Goal: Transaction & Acquisition: Obtain resource

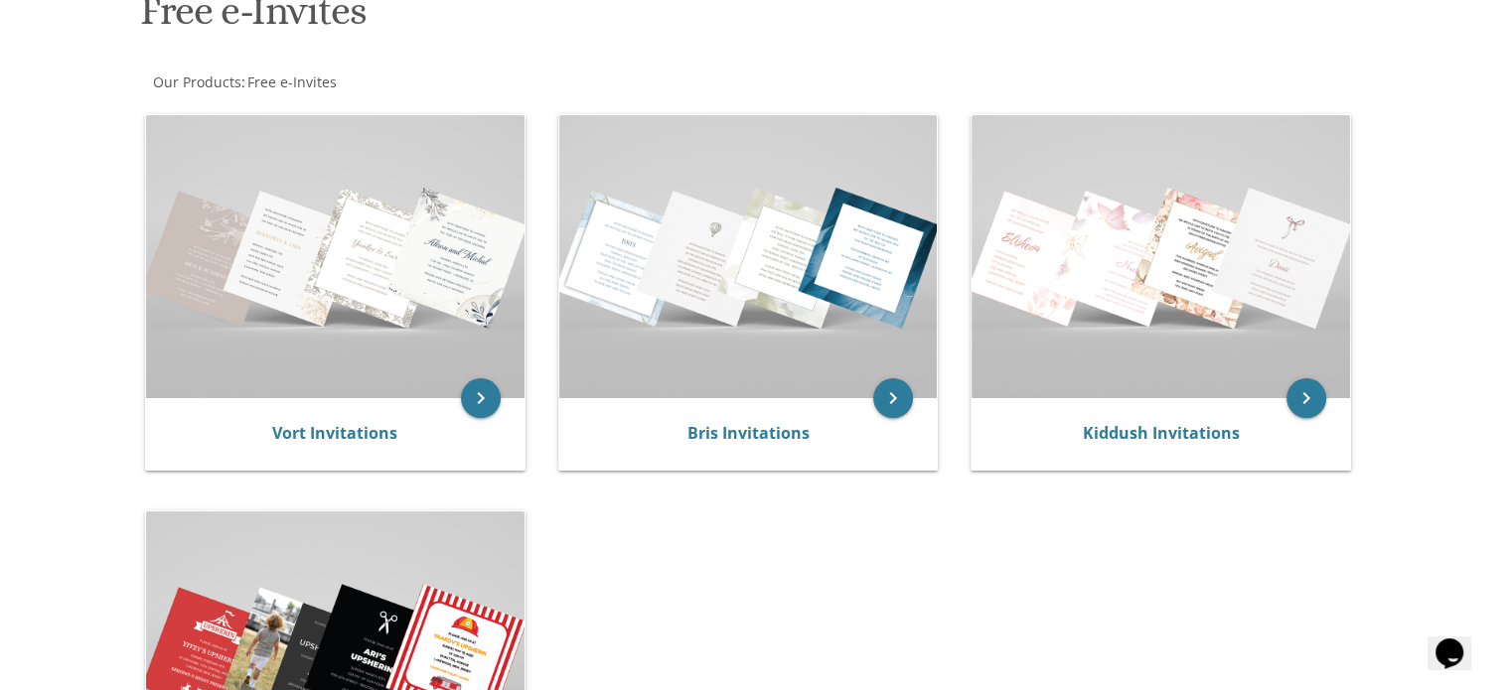
scroll to position [357, 0]
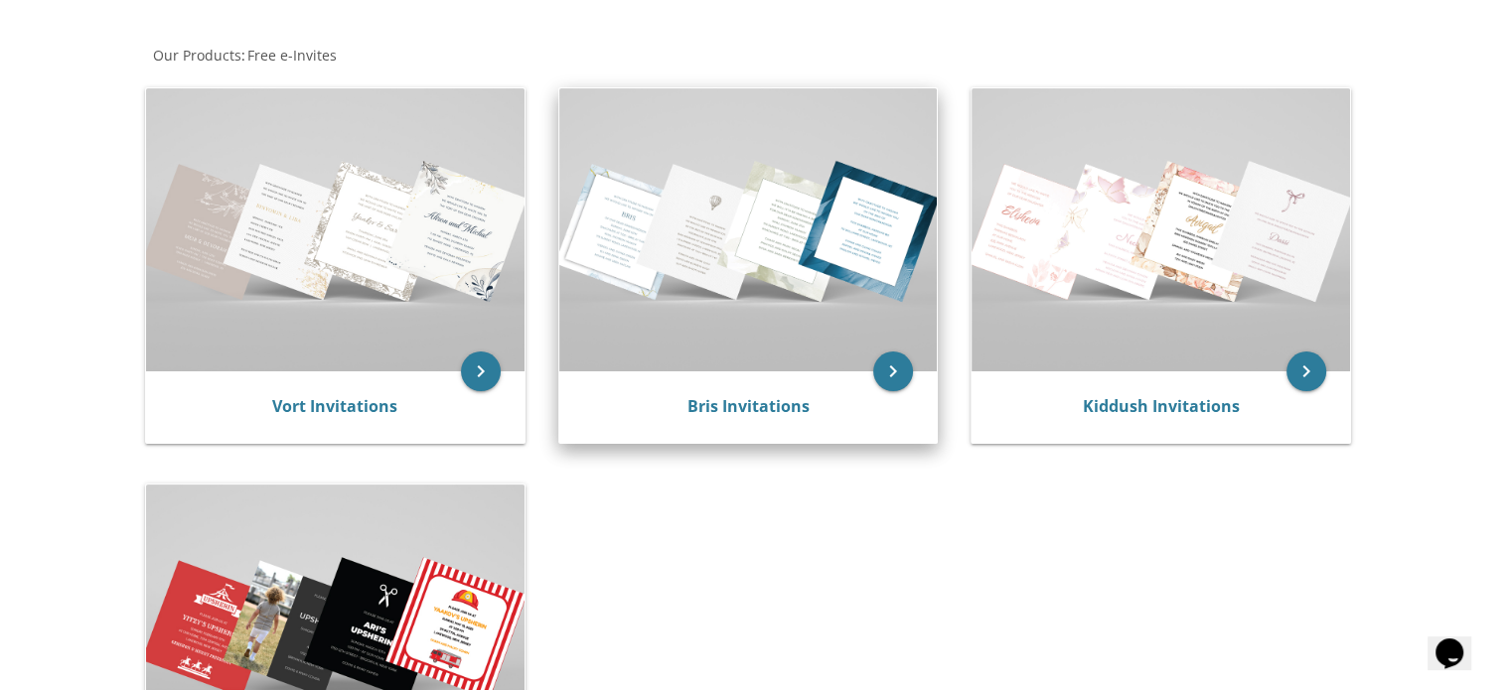
click at [701, 384] on div "Bris Invitations" at bounding box center [748, 407] width 378 height 72
click at [903, 376] on icon "keyboard_arrow_right" at bounding box center [893, 372] width 40 height 40
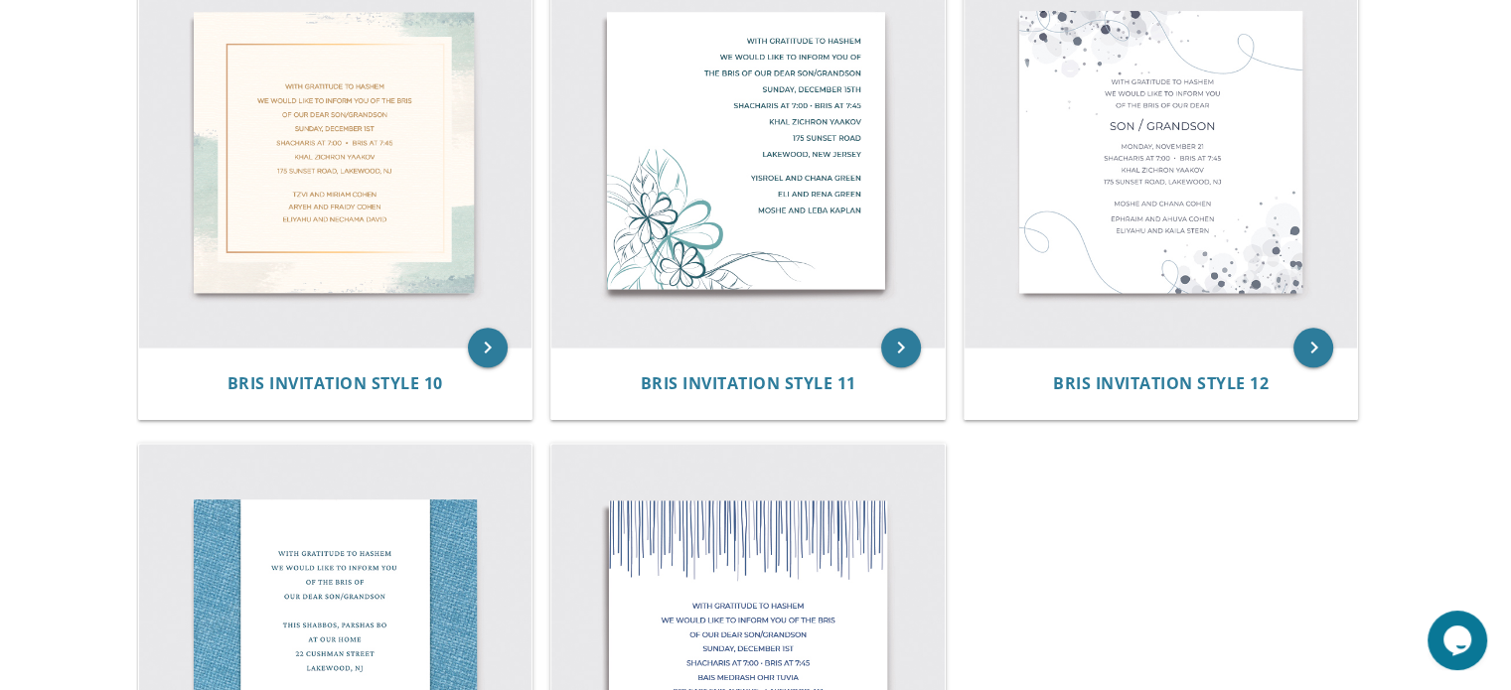
scroll to position [1982, 0]
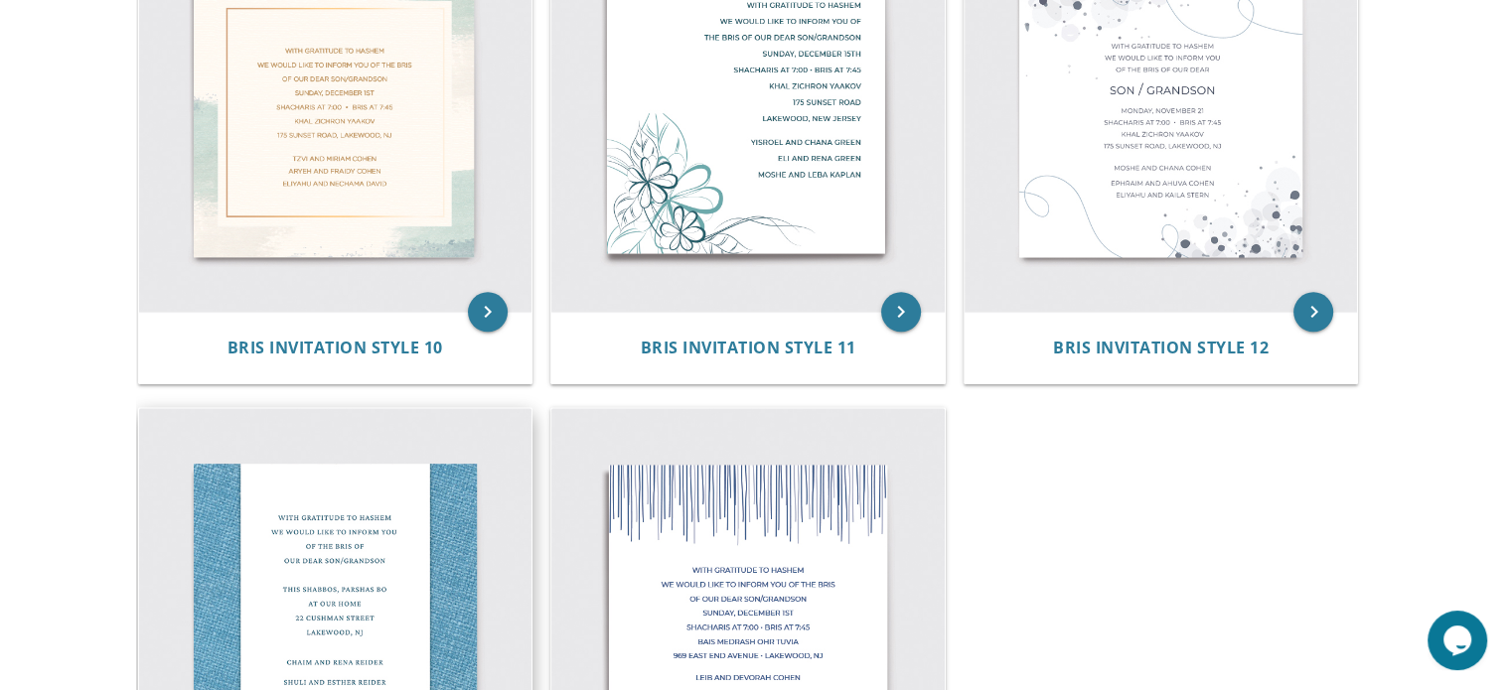
click at [394, 555] on img at bounding box center [335, 604] width 393 height 393
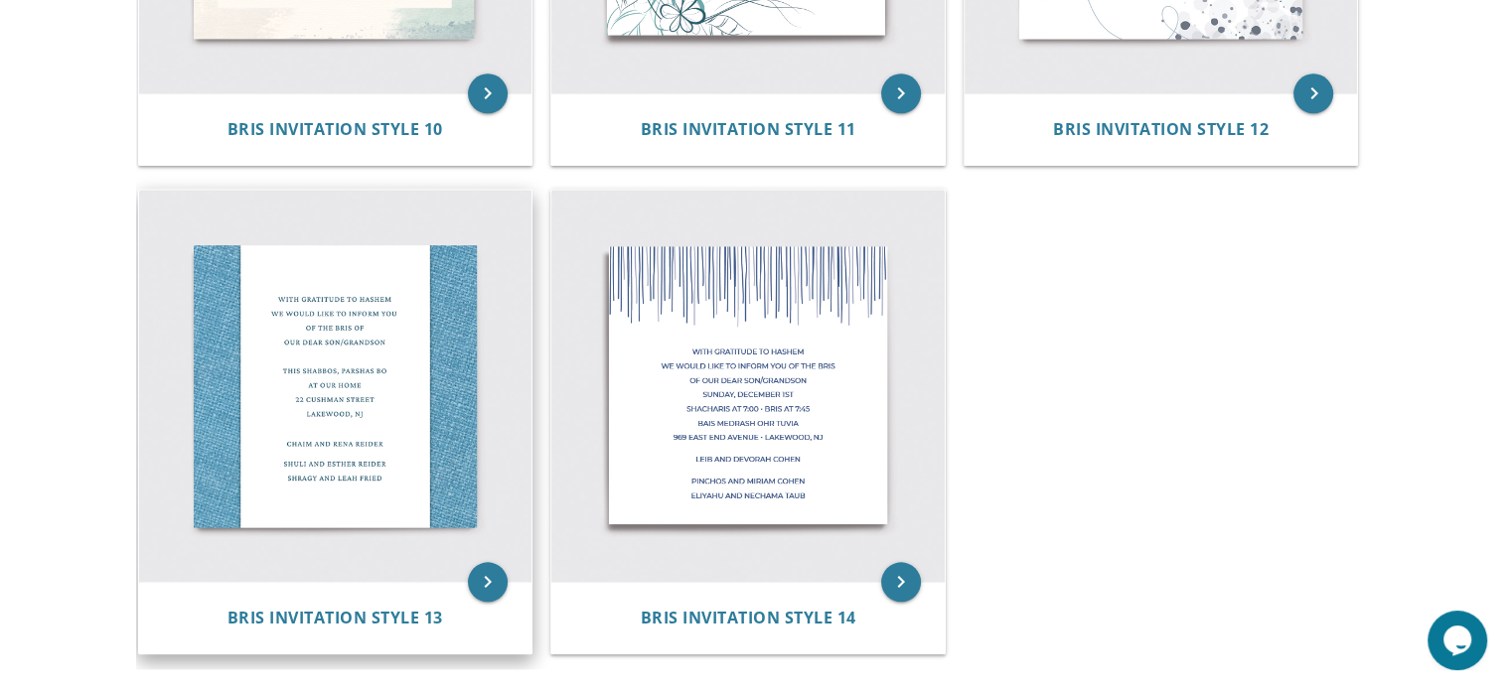
scroll to position [2227, 0]
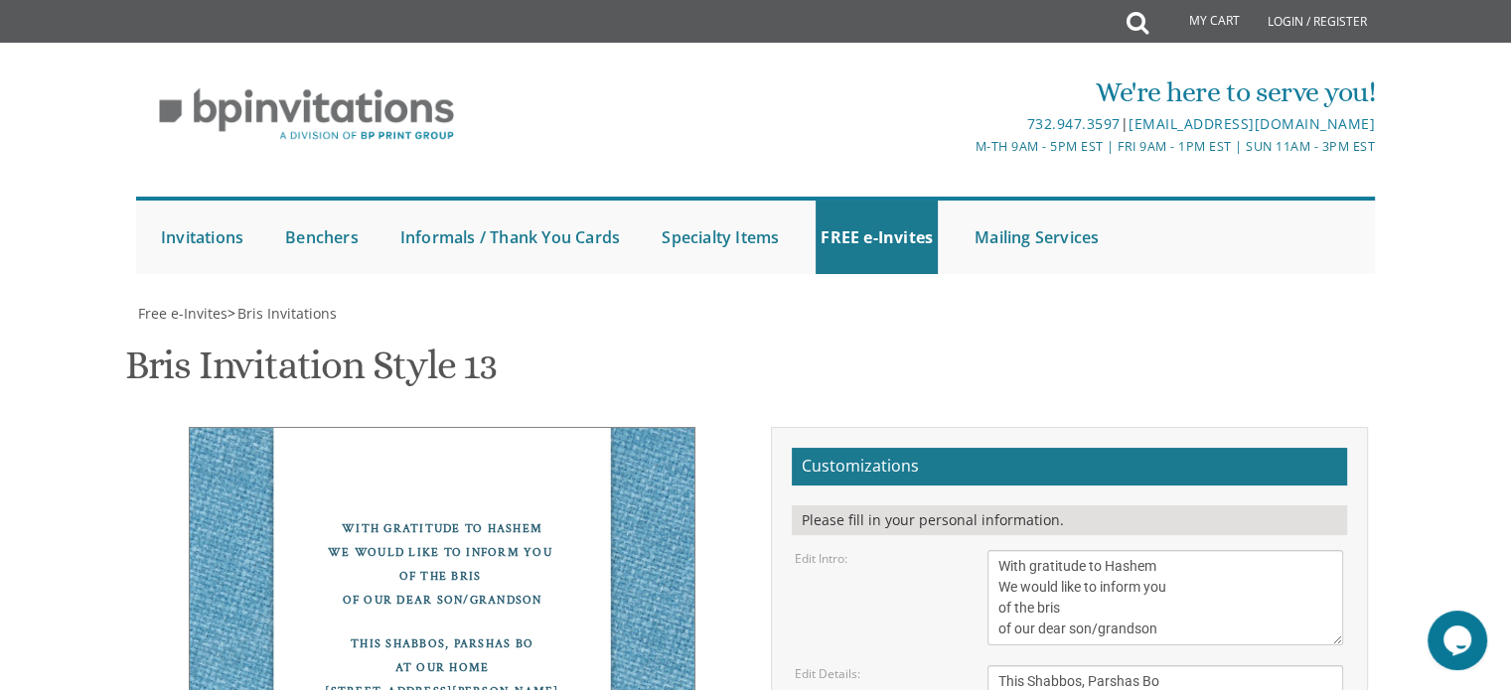
scroll to position [245, 0]
drag, startPoint x: 1164, startPoint y: 431, endPoint x: 1138, endPoint y: 388, distance: 49.9
paste textarea "יח׳ אלול"
drag, startPoint x: 1083, startPoint y: 439, endPoint x: 1148, endPoint y: 362, distance: 100.1
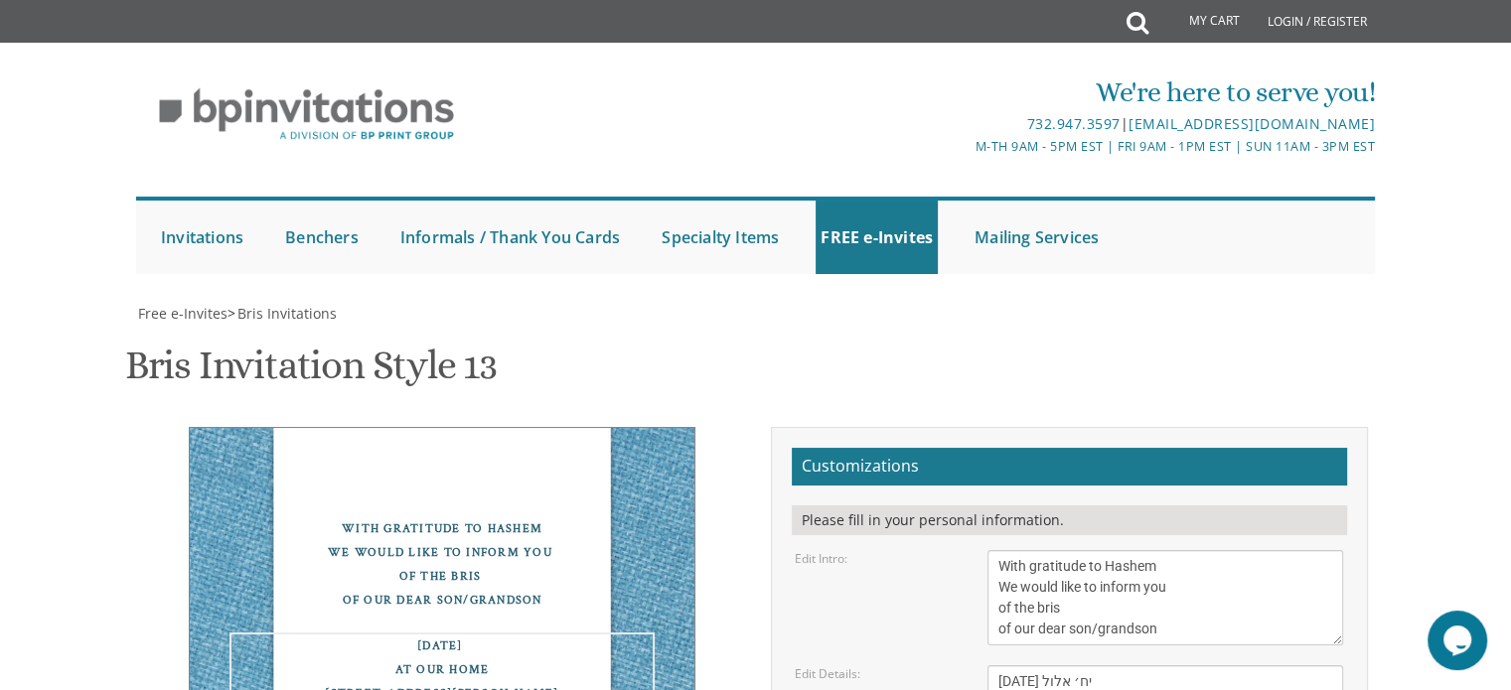
drag, startPoint x: 1079, startPoint y: 463, endPoint x: 997, endPoint y: 461, distance: 81.5
drag, startPoint x: 1118, startPoint y: 480, endPoint x: 997, endPoint y: 483, distance: 121.2
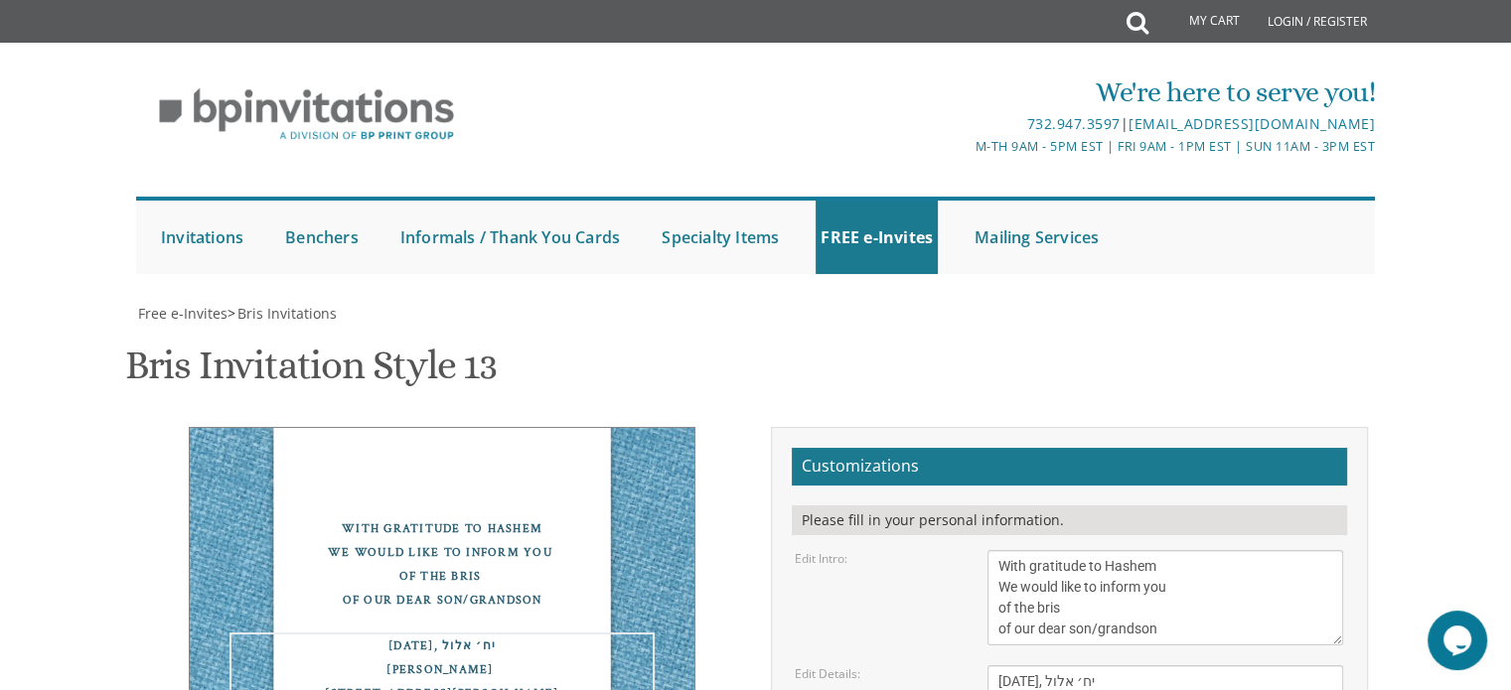
drag, startPoint x: 1083, startPoint y: 496, endPoint x: 941, endPoint y: 497, distance: 142.0
drag, startPoint x: 997, startPoint y: 456, endPoint x: 1158, endPoint y: 387, distance: 174.9
drag, startPoint x: 1089, startPoint y: 505, endPoint x: 973, endPoint y: 505, distance: 116.2
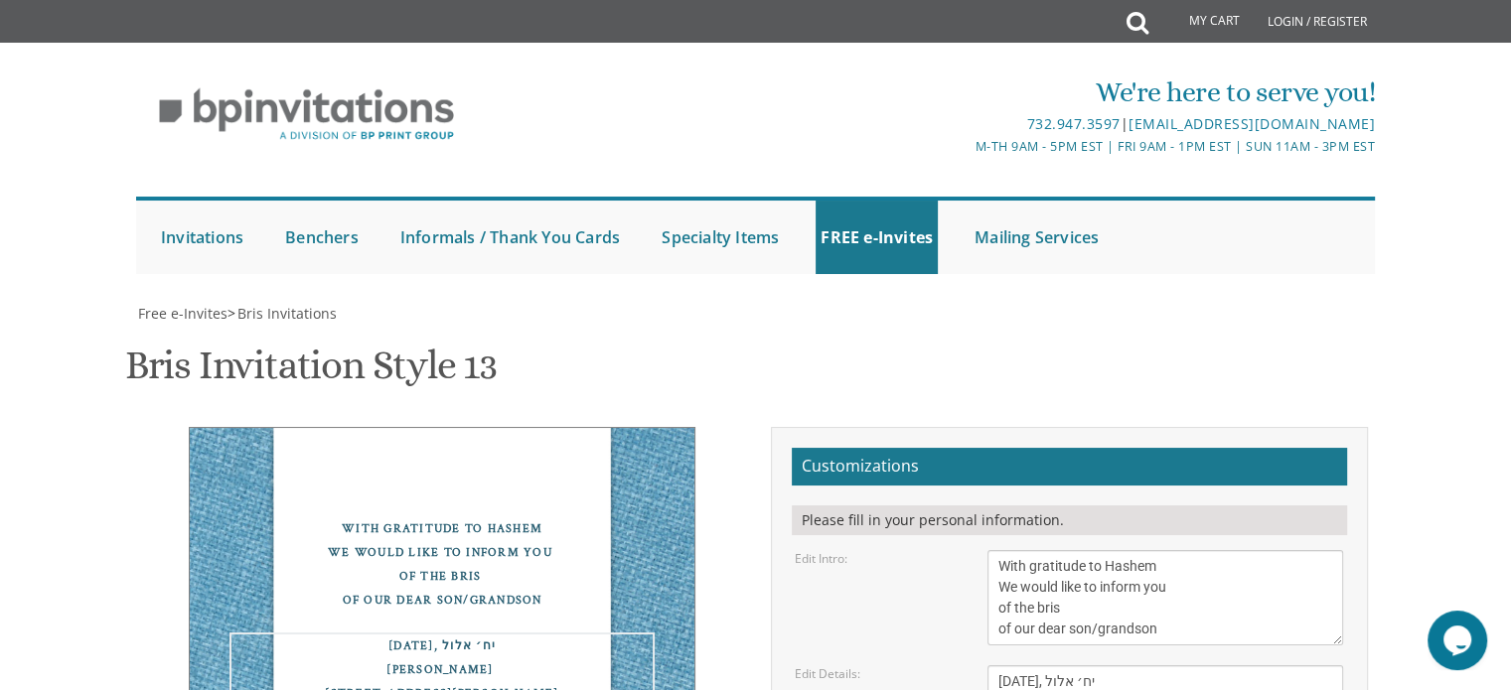
type textarea "[DATE], יח׳ אלול Kollel [PERSON_NAME] [STREET_ADDRESS]"
drag, startPoint x: 1144, startPoint y: 452, endPoint x: 954, endPoint y: 452, distance: 189.7
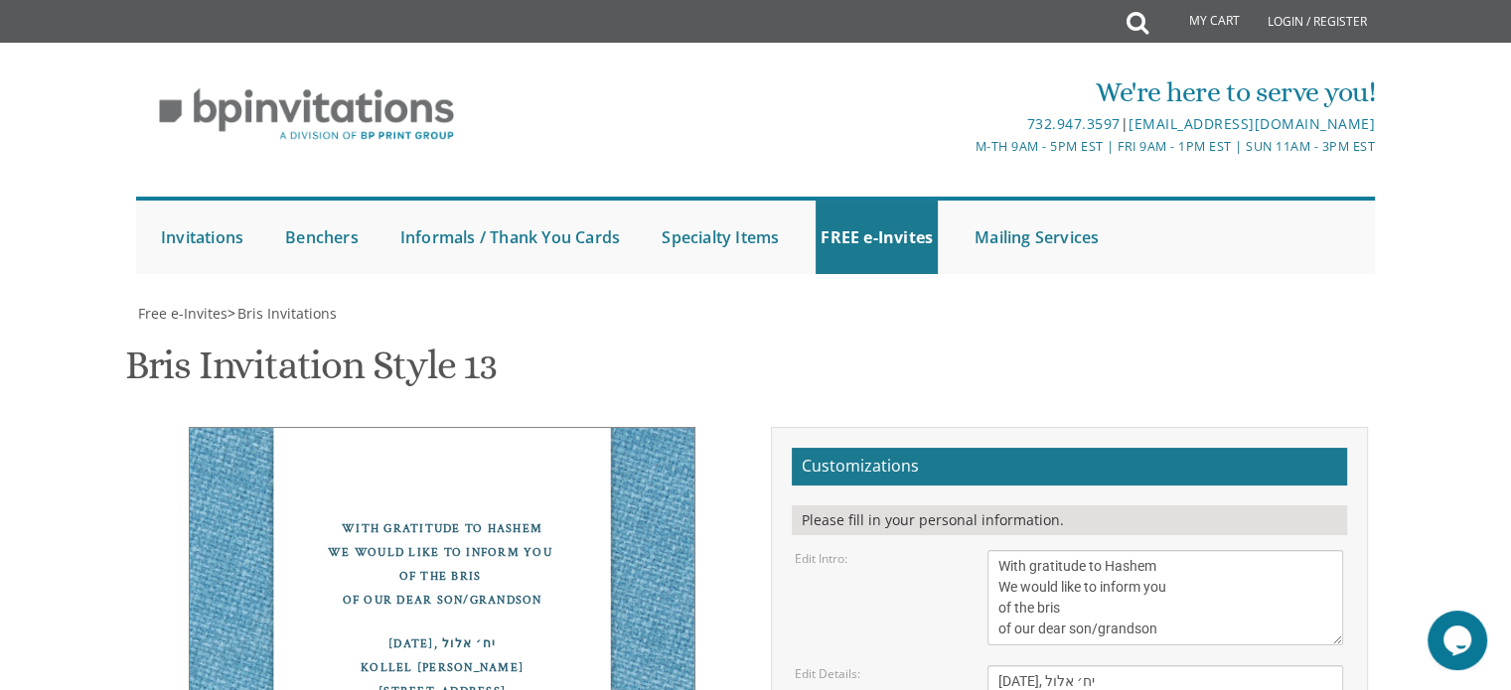
type textarea "[PERSON_NAME] & [PERSON_NAME]"
drag, startPoint x: 1144, startPoint y: 408, endPoint x: 995, endPoint y: 402, distance: 149.1
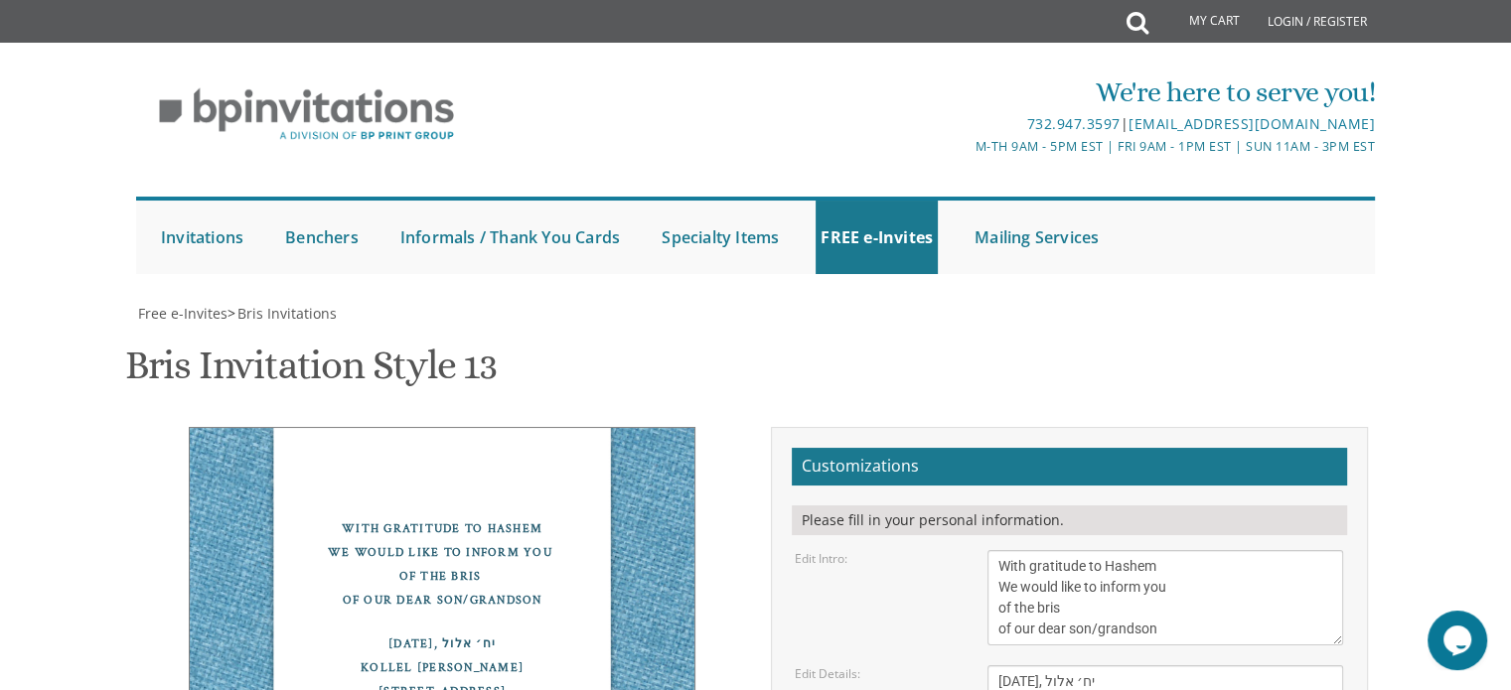
type textarea "[PERSON_NAME] & [PERSON_NAME] [PERSON_NAME] and [PERSON_NAME]"
drag, startPoint x: 1171, startPoint y: 184, endPoint x: 1096, endPoint y: 183, distance: 74.5
click at [1096, 550] on textarea "With gratitude to Hashem We would like to inform you of the bris of our dear so…" at bounding box center [1165, 597] width 356 height 95
type textarea "With gratitude to Hashem We would like to inform you of the bris of our dear son"
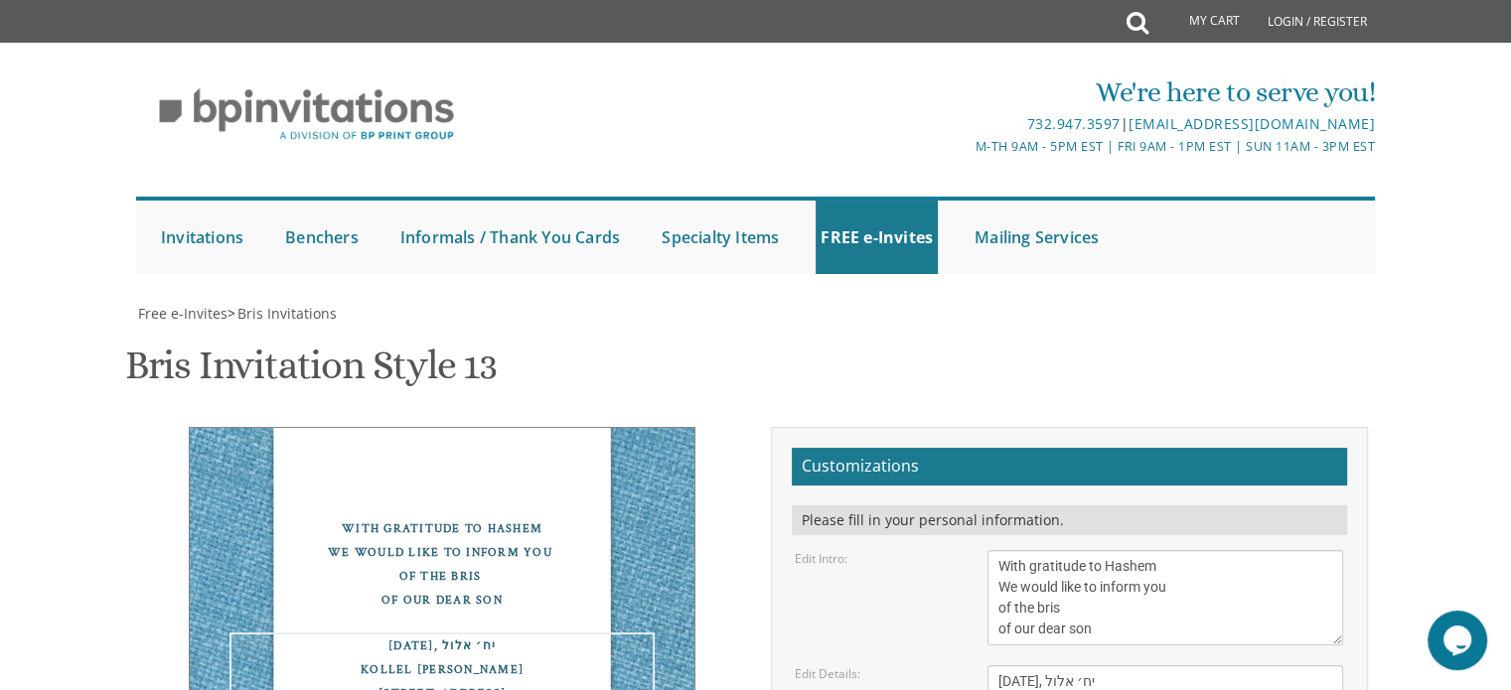
drag, startPoint x: 1132, startPoint y: 426, endPoint x: 970, endPoint y: 434, distance: 162.1
type textarea "[PERSON_NAME] & [PERSON_NAME] [PERSON_NAME] & [PERSON_NAME]"
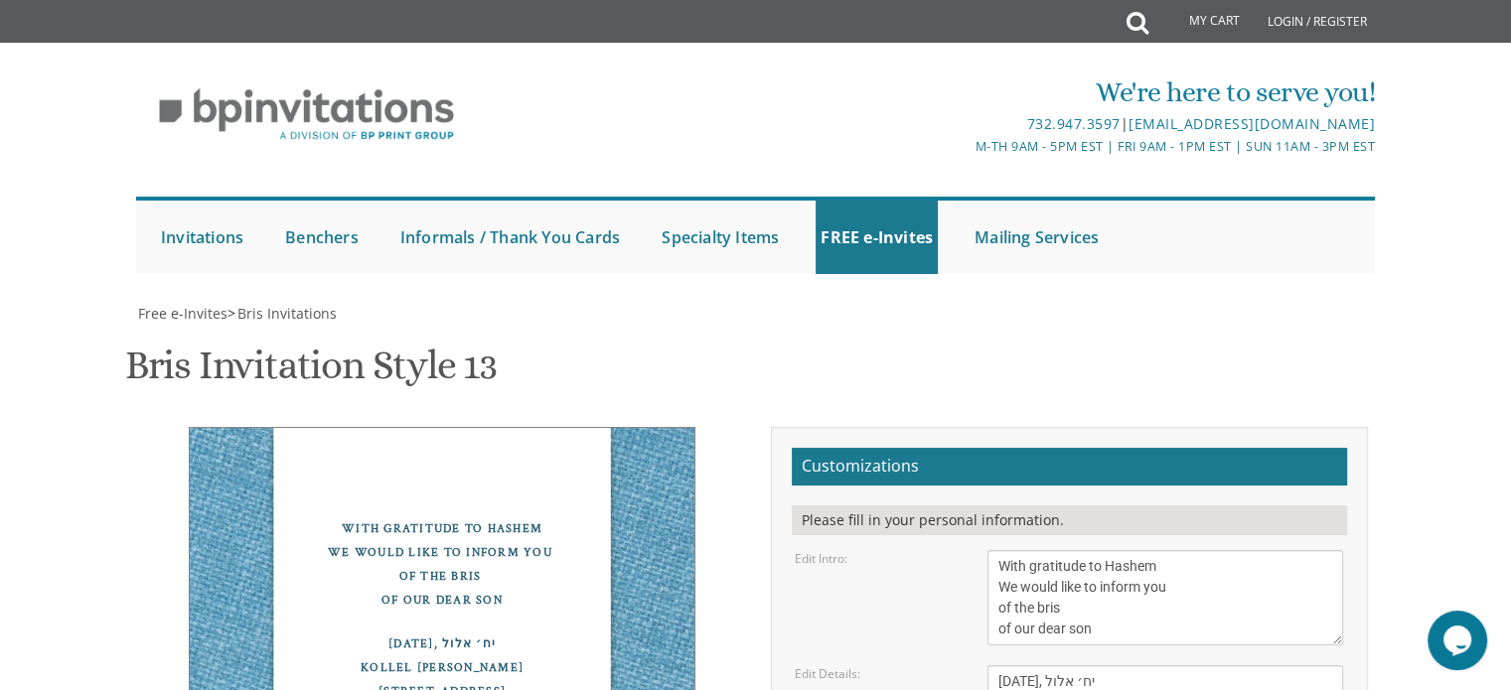
type input "[EMAIL_ADDRESS][DOMAIN_NAME]"
drag, startPoint x: 1340, startPoint y: 532, endPoint x: 1321, endPoint y: 522, distance: 21.3
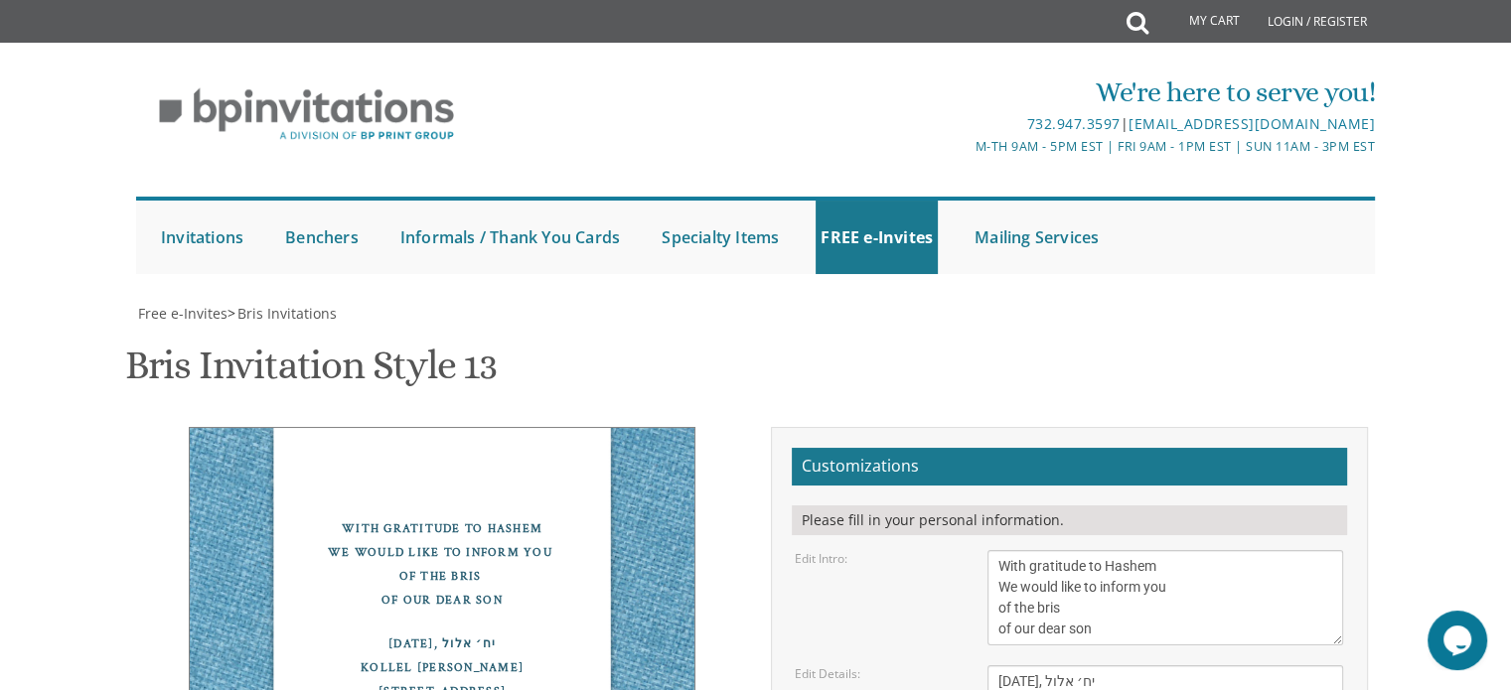
drag, startPoint x: 1311, startPoint y: 523, endPoint x: 1275, endPoint y: 519, distance: 36.0
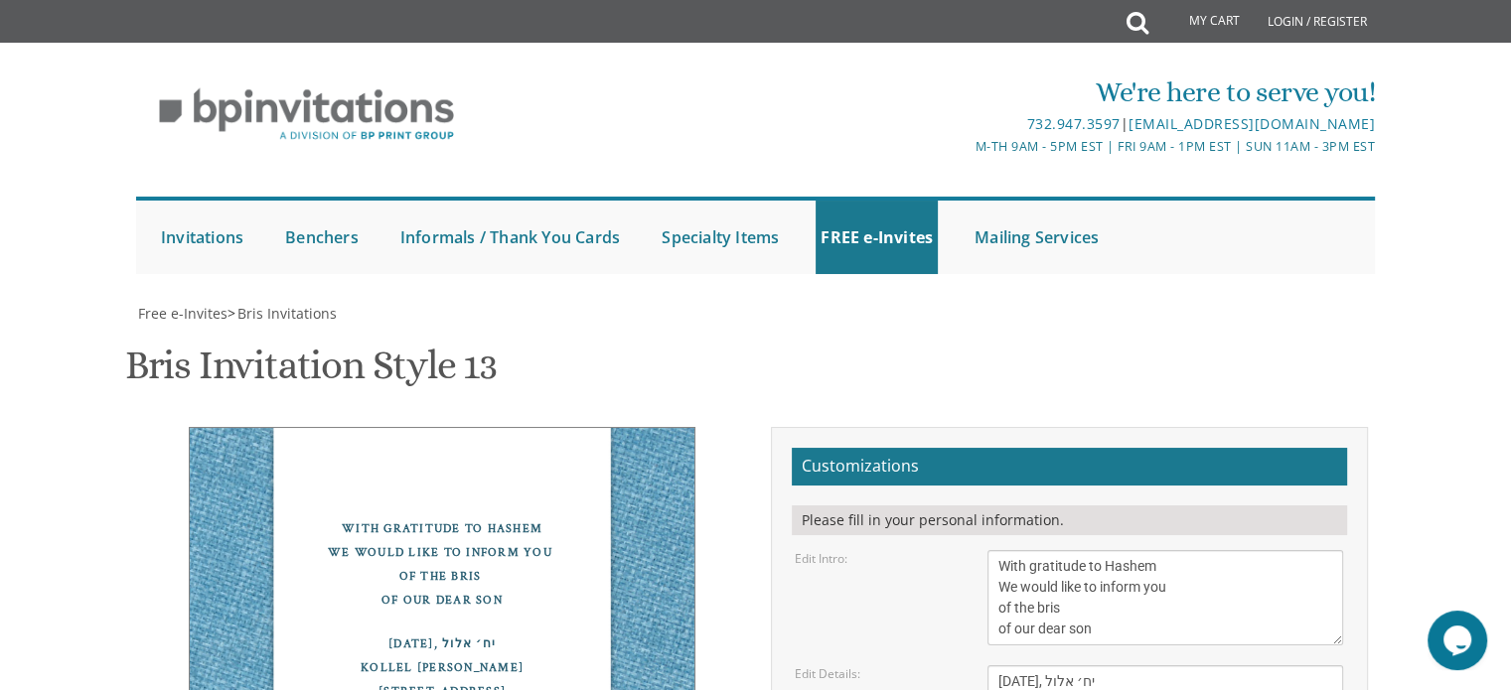
drag, startPoint x: 560, startPoint y: 456, endPoint x: 560, endPoint y: 473, distance: 16.9
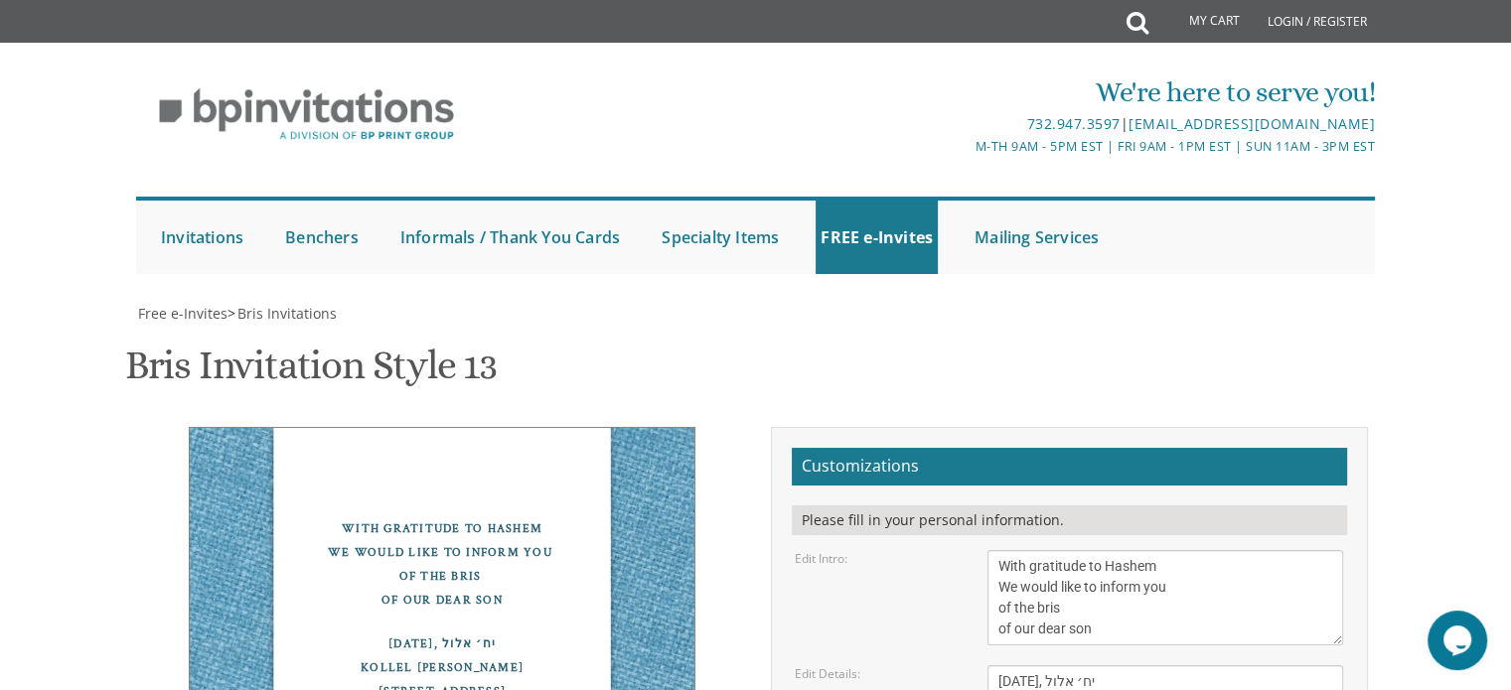
type textarea "[PERSON_NAME] & [PERSON_NAME] [PERSON_NAME] & [PERSON_NAME]"
drag, startPoint x: 1283, startPoint y: 517, endPoint x: 1295, endPoint y: 535, distance: 21.5
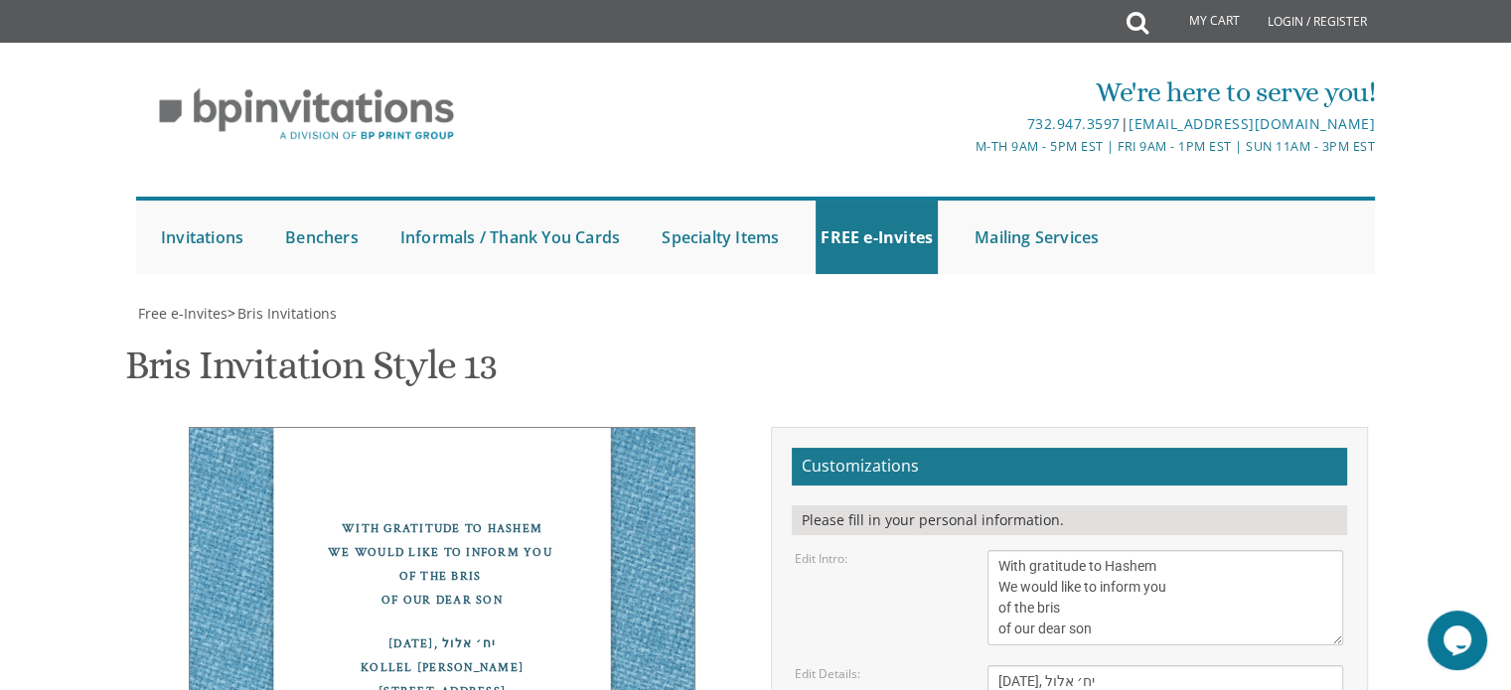
scroll to position [14, 0]
drag, startPoint x: 994, startPoint y: 459, endPoint x: 1045, endPoint y: 412, distance: 68.9
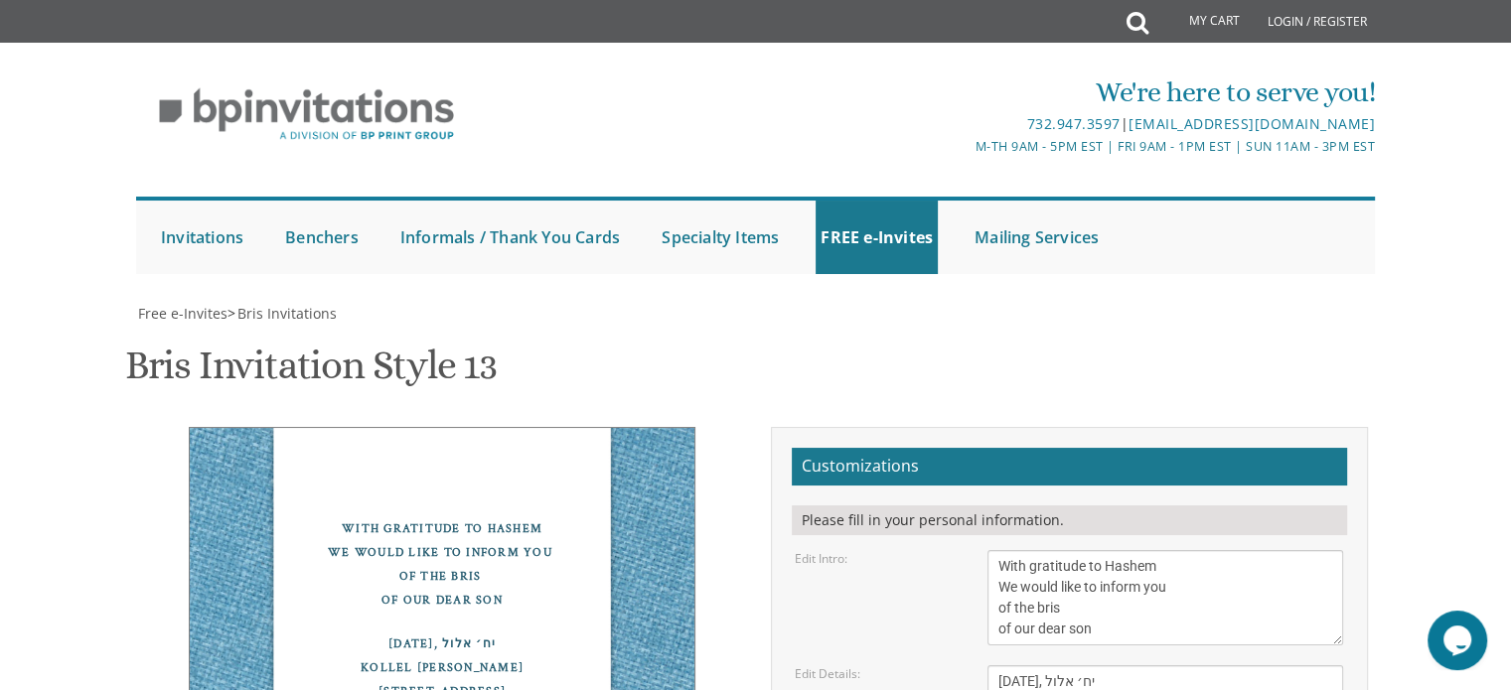
type textarea "[PERSON_NAME] & [PERSON_NAME]"
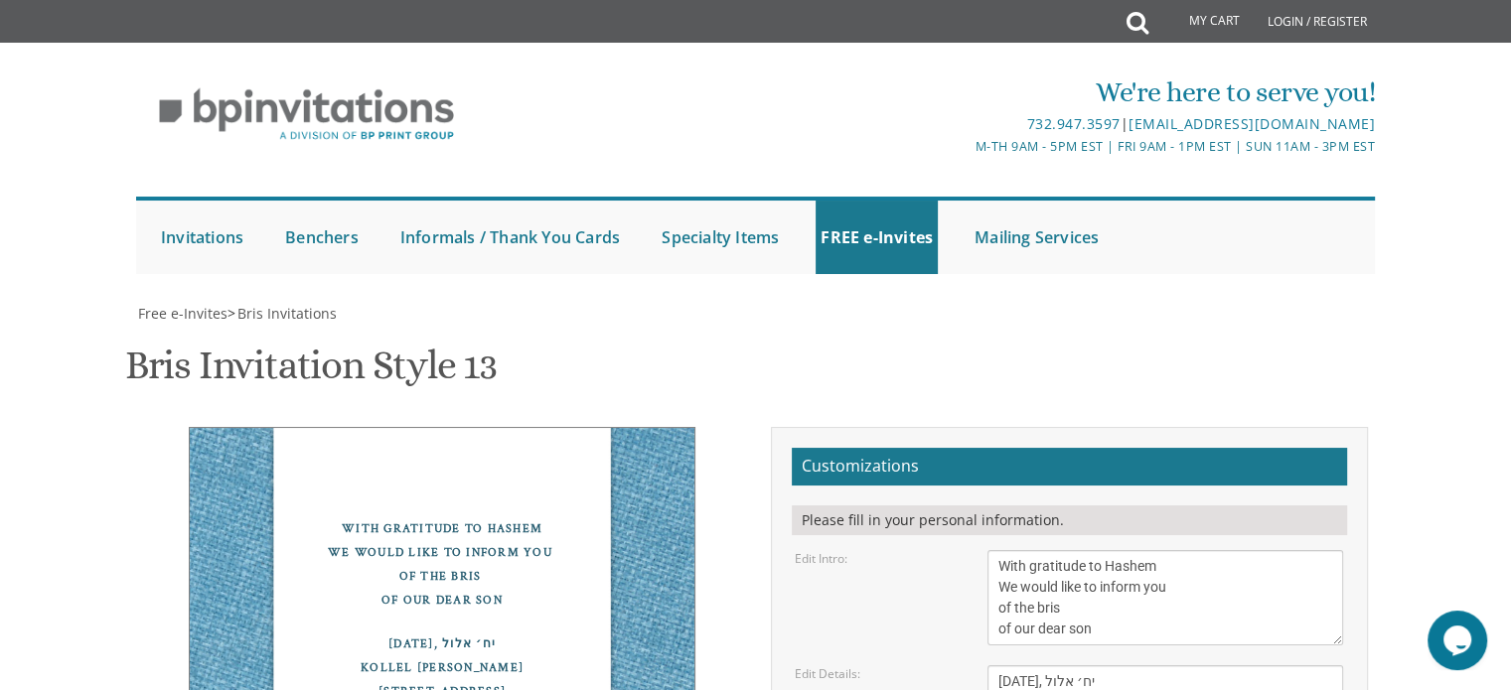
type textarea "[PERSON_NAME] & [PERSON_NAME] [PERSON_NAME] & [PERSON_NAME]"
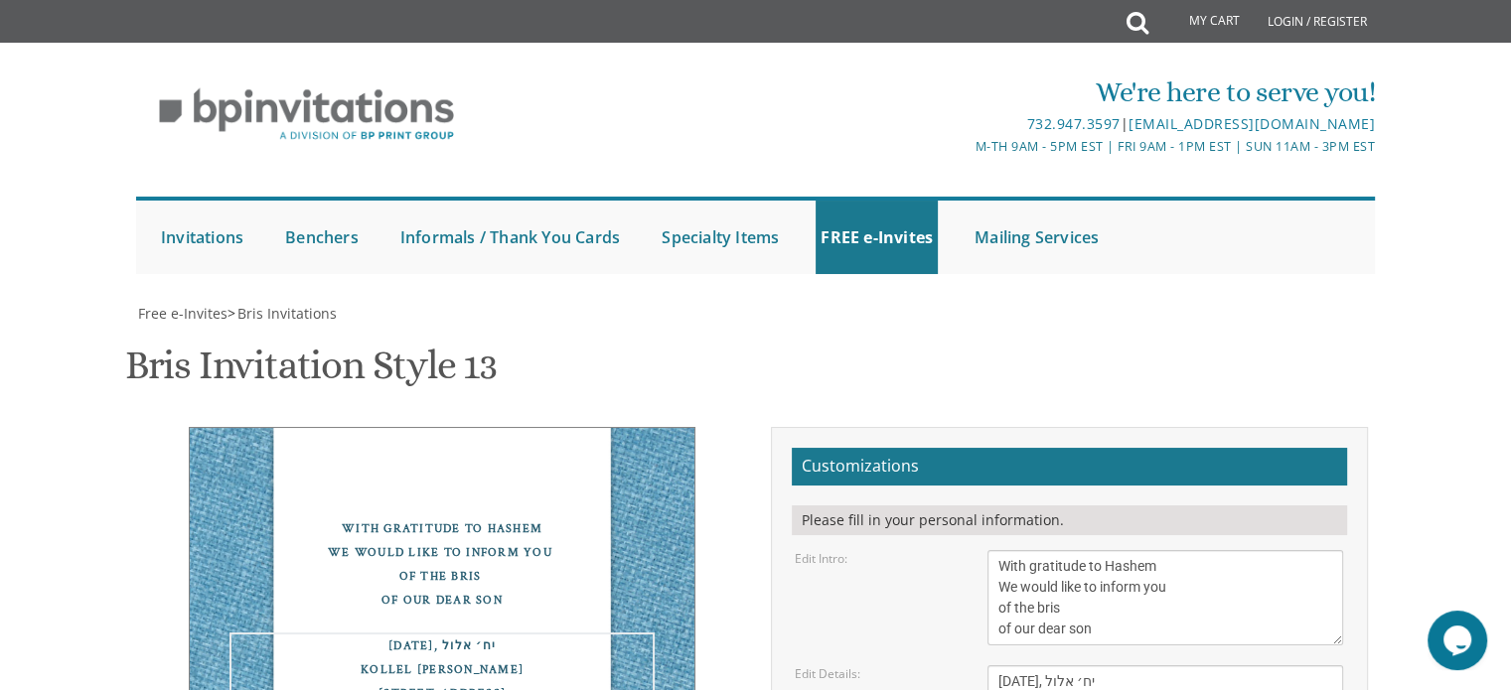
paste textarea "•"
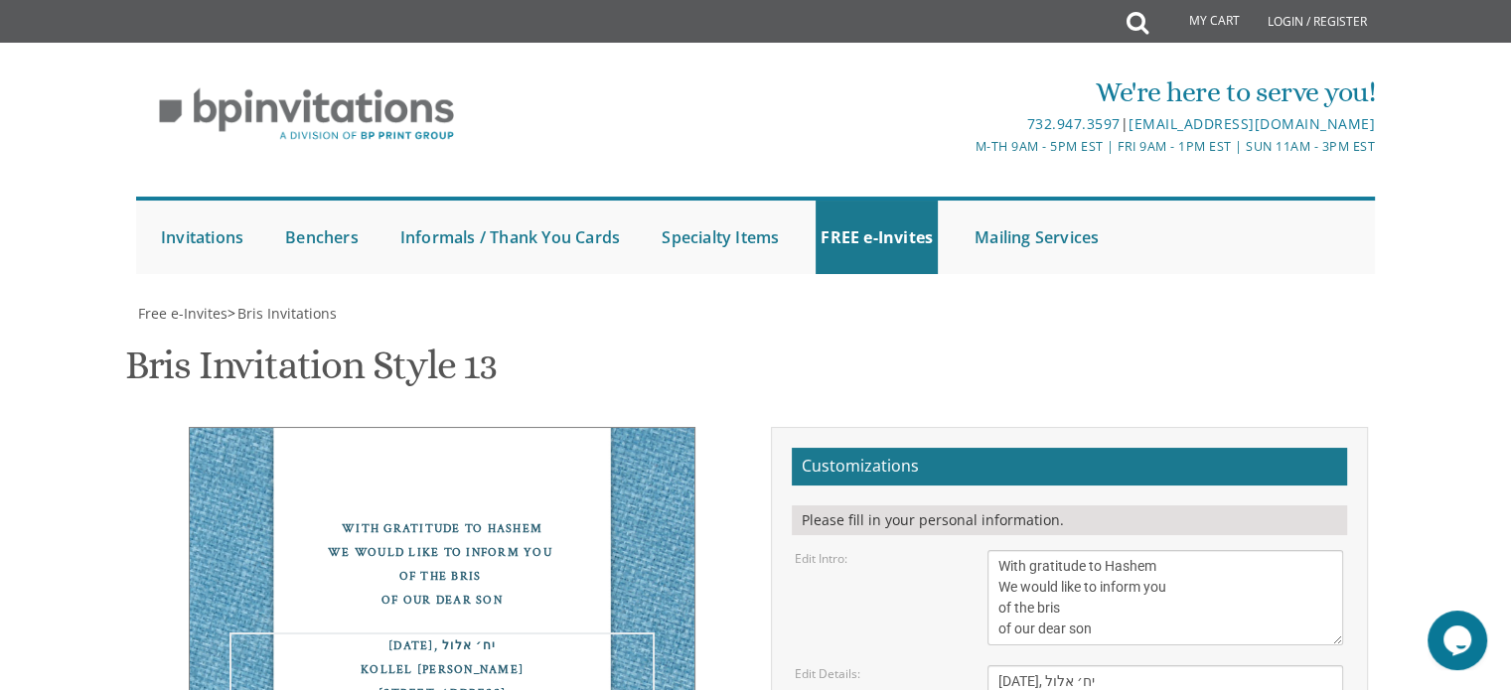
paste textarea "•"
type textarea "[DATE], יח׳ אלול Kollel [PERSON_NAME] [STREET_ADDRESS] • [GEOGRAPHIC_DATA], PA …"
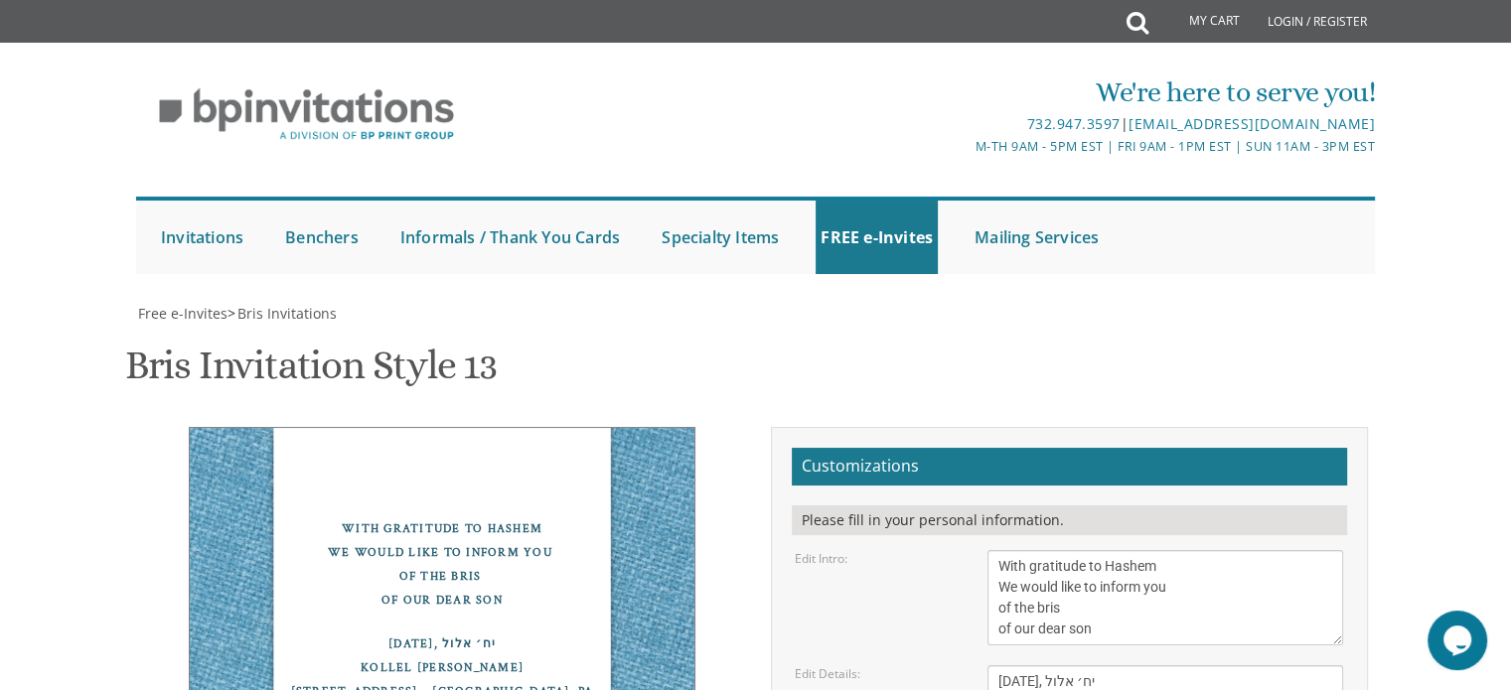
click at [553, 506] on div "With gratitude to Hashem We would like to inform you of the bris of our dear so…" at bounding box center [442, 675] width 506 height 497
click at [1100, 550] on textarea "With gratitude to Hashem We would like to inform you of the bris of our dear so…" at bounding box center [1165, 597] width 356 height 95
type textarea "With gratitude to Hashem We would like to inform you of the bris of our dear so…"
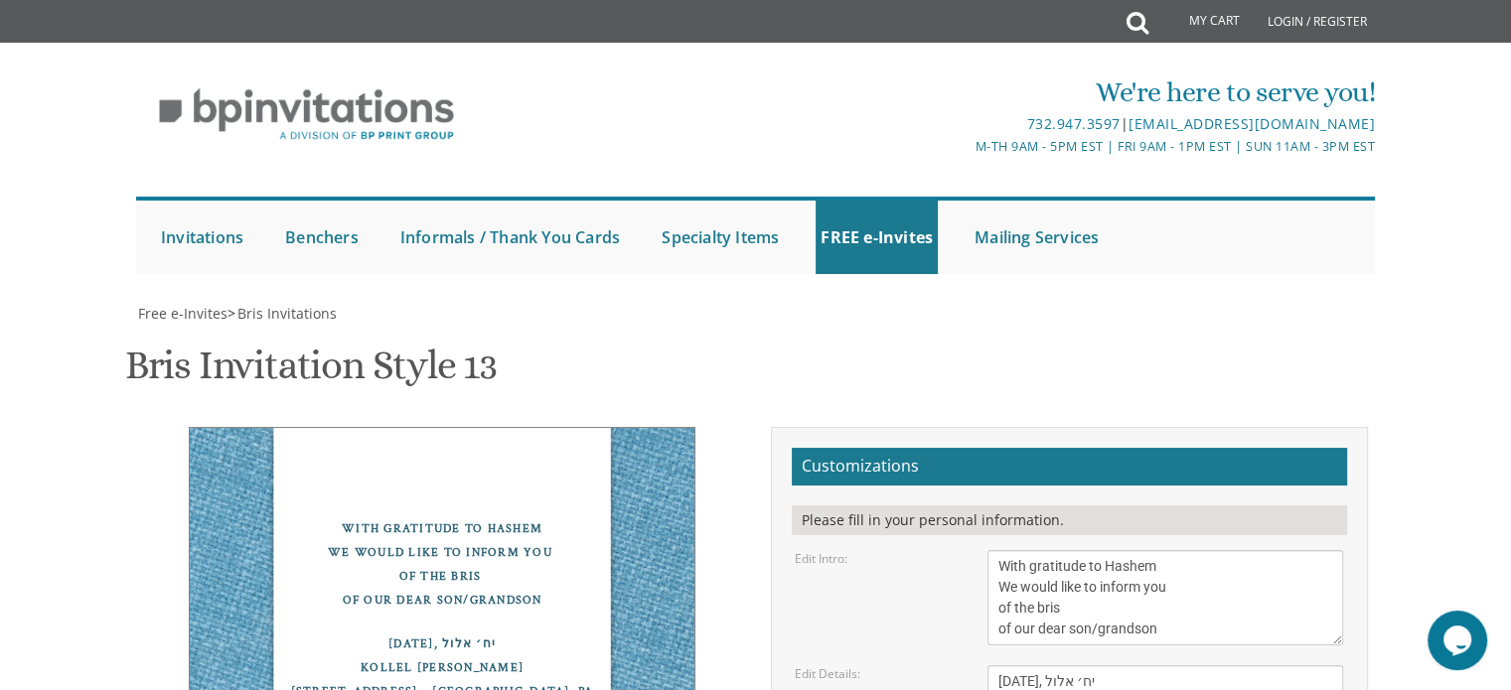
scroll to position [444, 0]
